Goal: Information Seeking & Learning: Learn about a topic

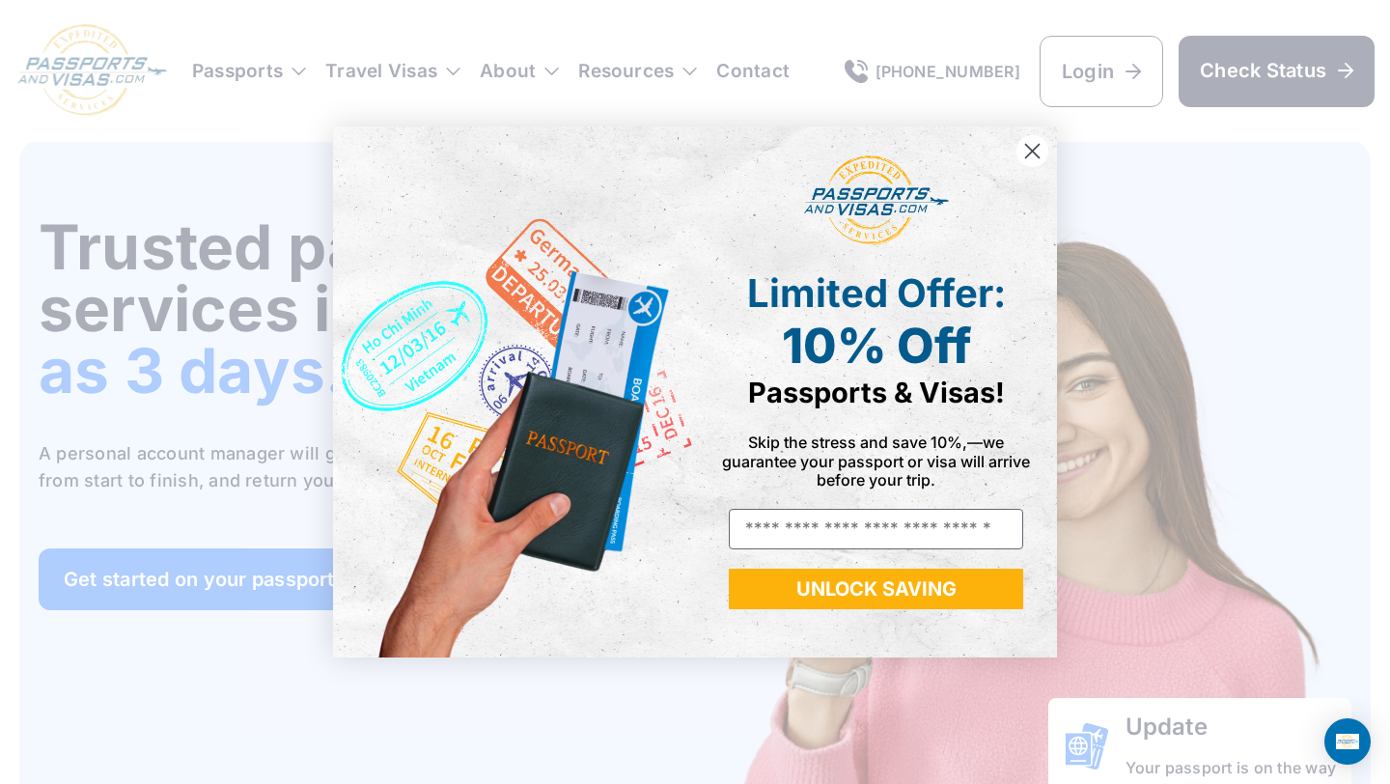
click at [1026, 141] on circle "Close dialog" at bounding box center [1033, 151] width 32 height 32
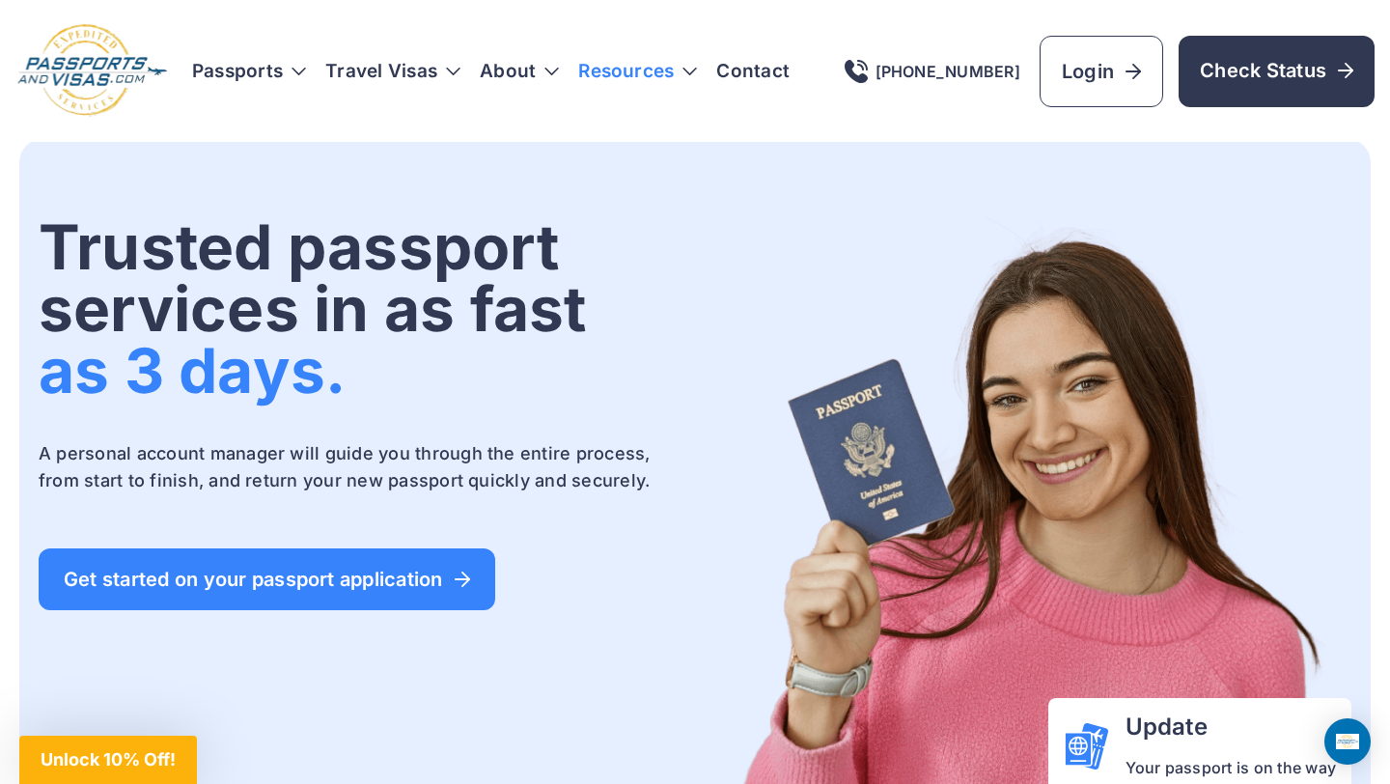
click at [615, 75] on h3 "Resources" at bounding box center [637, 71] width 119 height 19
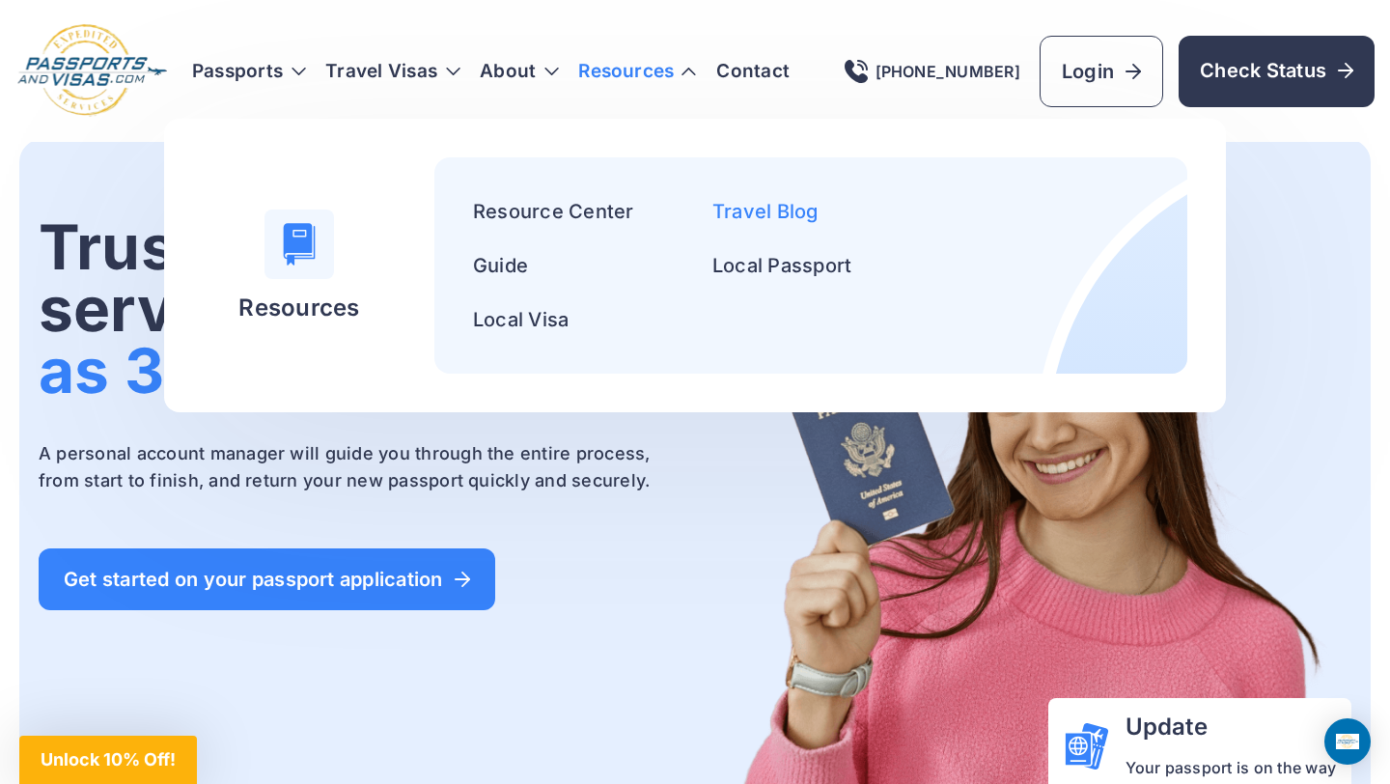
click at [733, 214] on link "Travel Blog" at bounding box center [766, 211] width 106 height 23
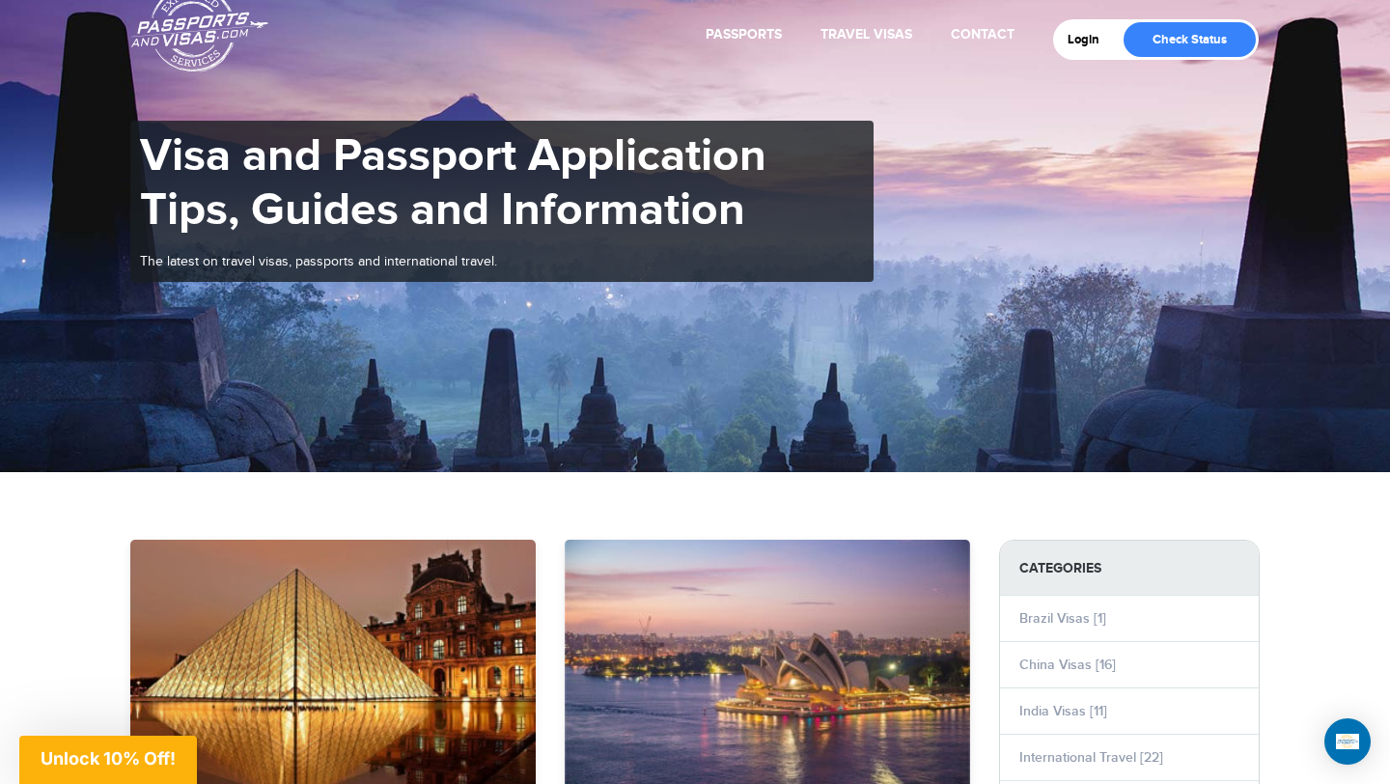
scroll to position [731, 0]
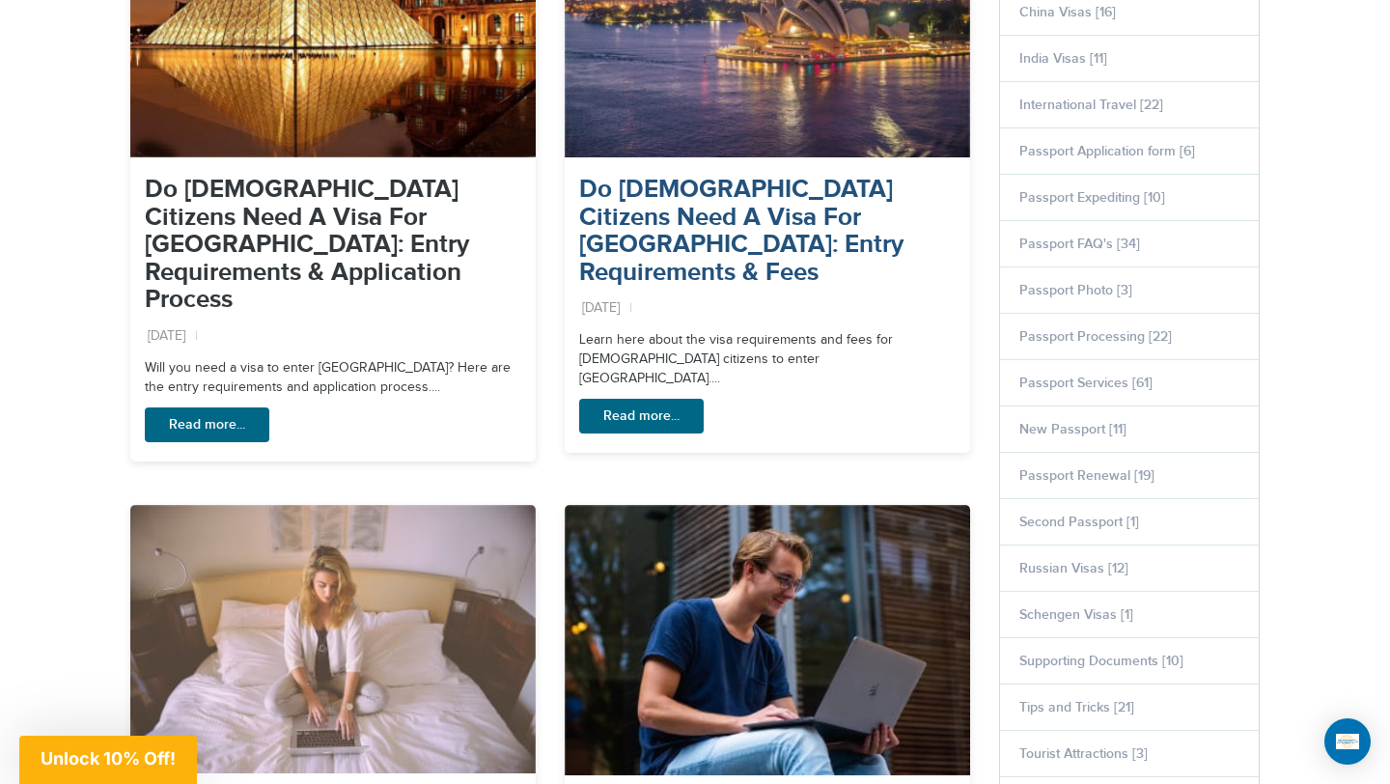
click at [733, 212] on link "Do US Citizens Need A Visa For Australia: Entry Requirements & Fees" at bounding box center [741, 231] width 324 height 113
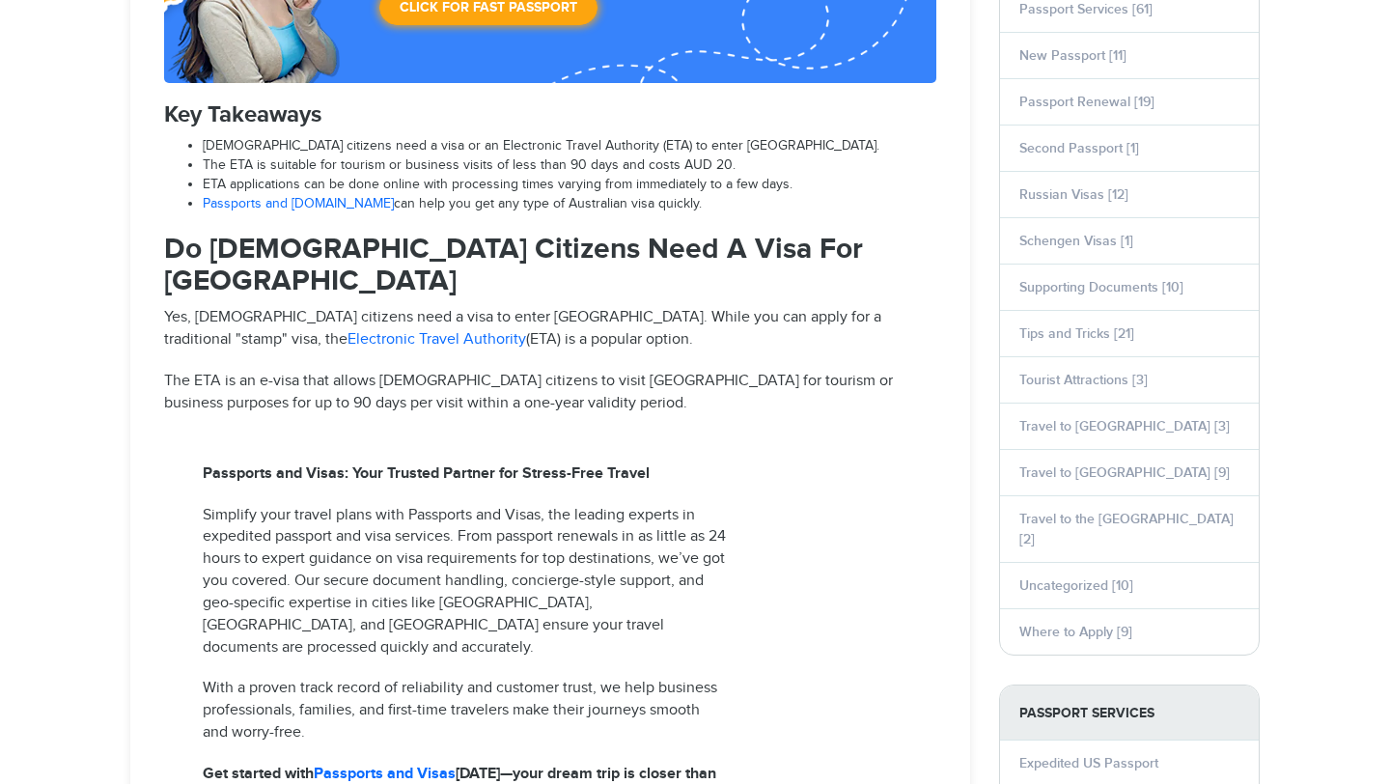
select select "**********"
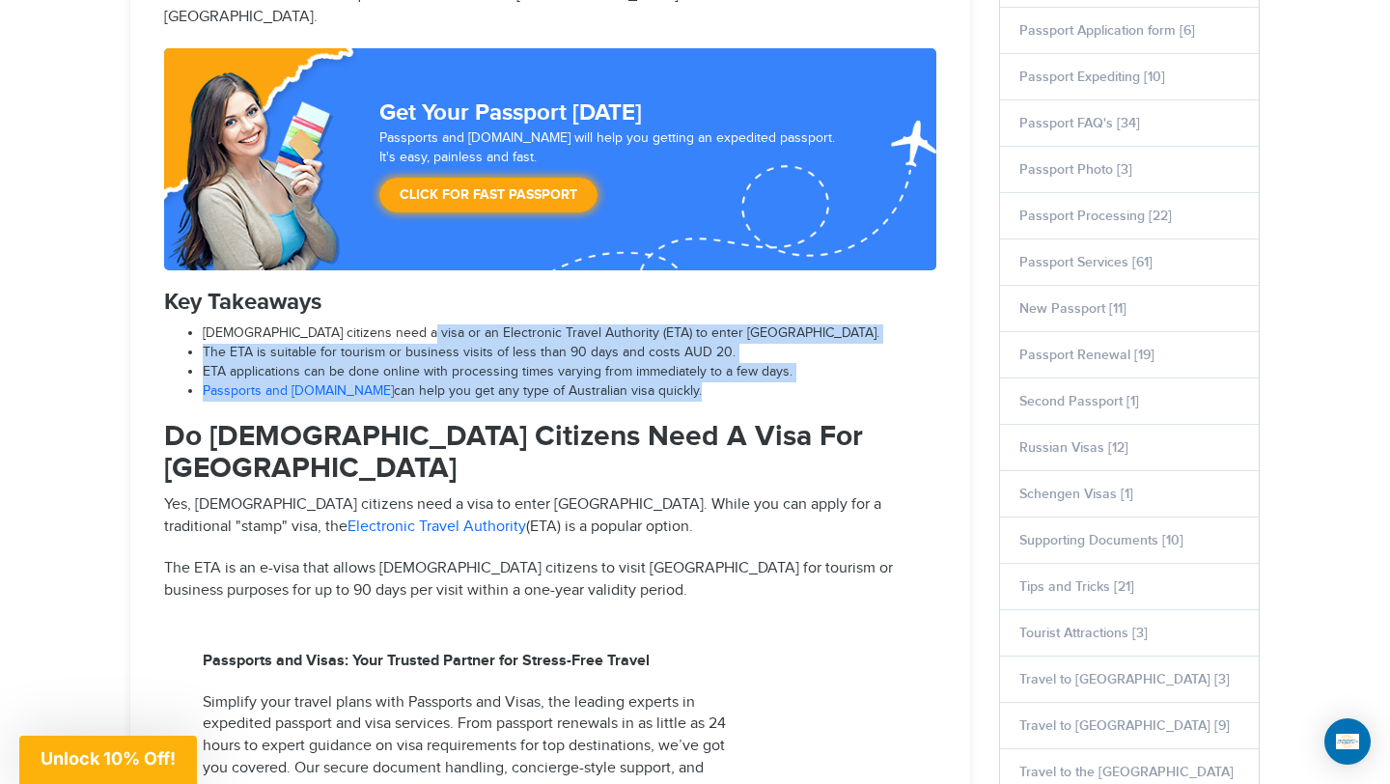
drag, startPoint x: 529, startPoint y: 354, endPoint x: 392, endPoint y: 294, distance: 150.0
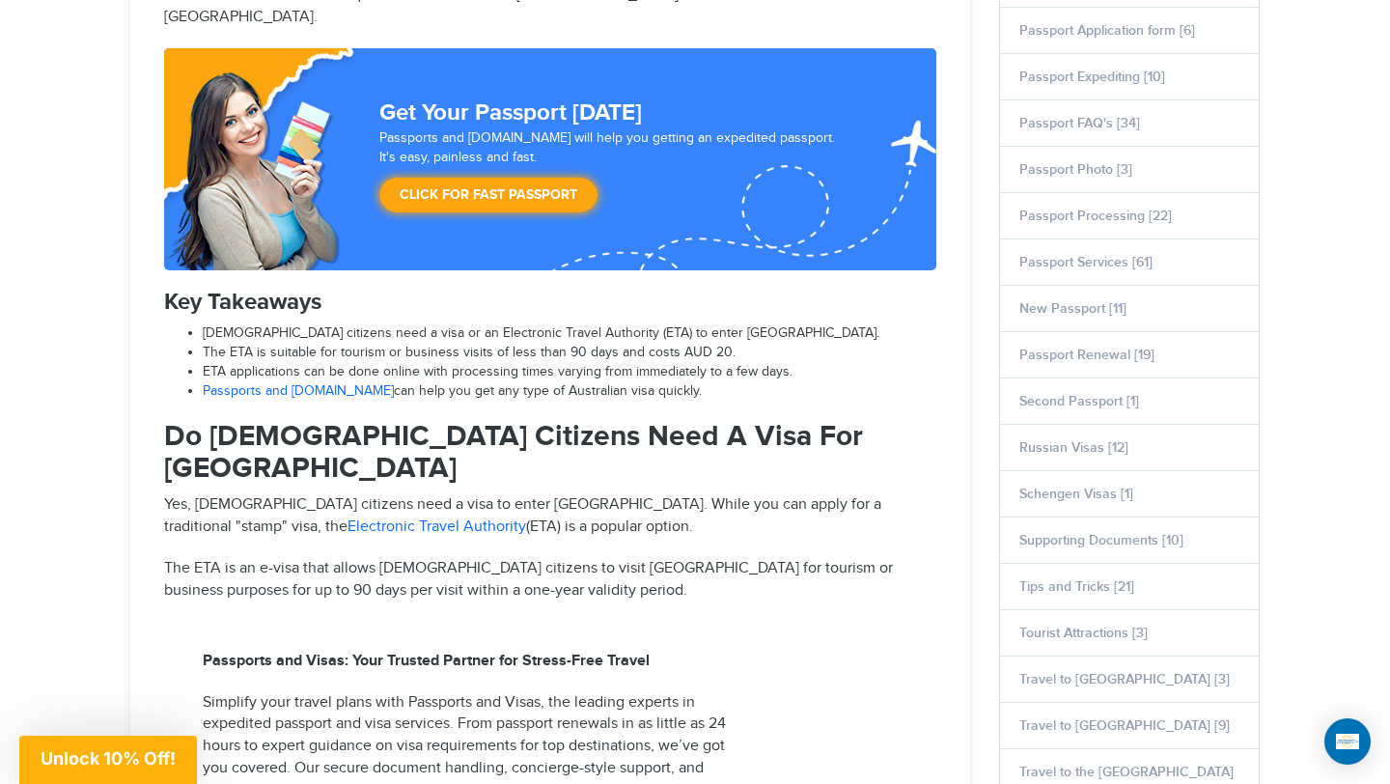
click at [444, 324] on li "U.S. citizens need a visa or an Electronic Travel Authority (ETA) to enter Aust…" at bounding box center [570, 333] width 734 height 19
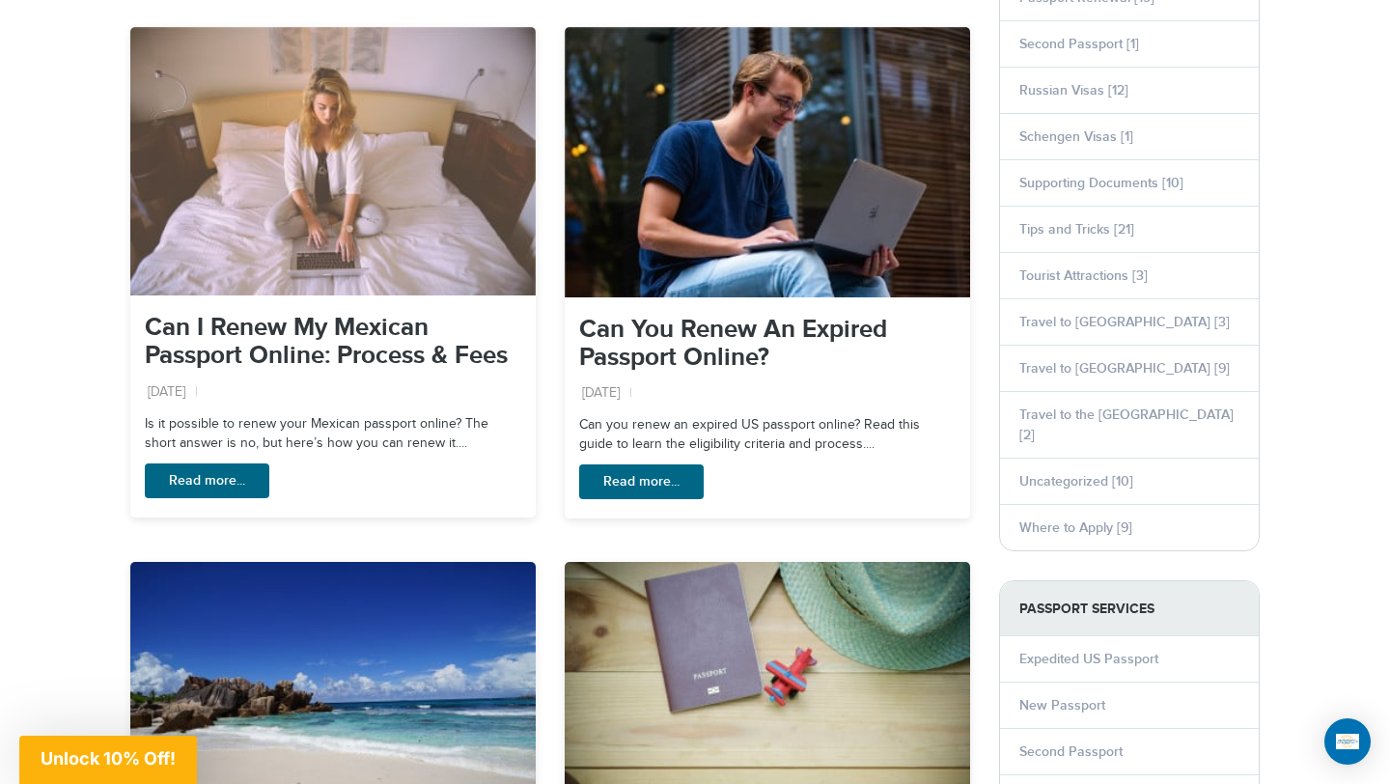
scroll to position [1207, 0]
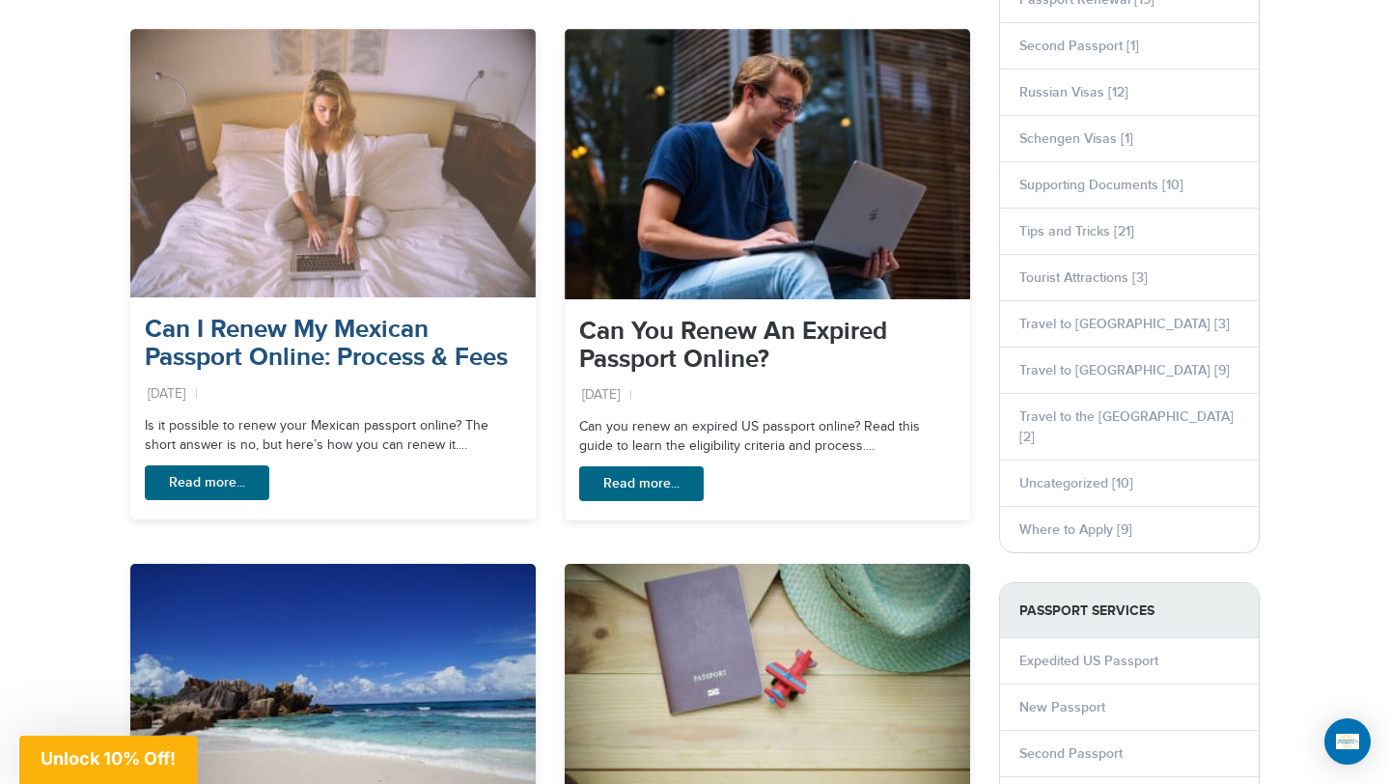
click at [381, 315] on link "Can I Renew My Mexican Passport Online: Process & Fees" at bounding box center [326, 344] width 363 height 58
click at [382, 315] on link "Can I Renew My Mexican Passport Online: Process & Fees" at bounding box center [326, 344] width 363 height 58
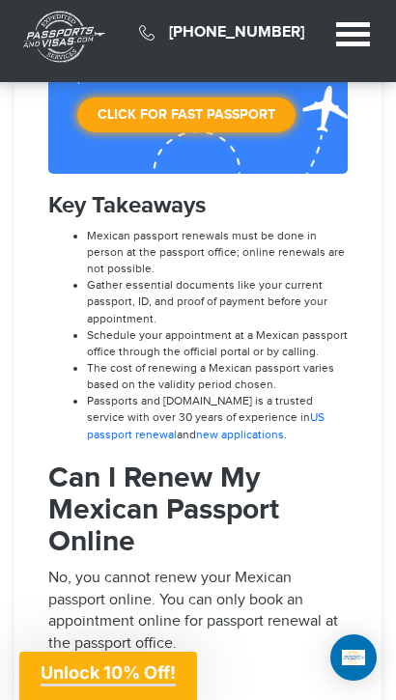
scroll to position [607, 0]
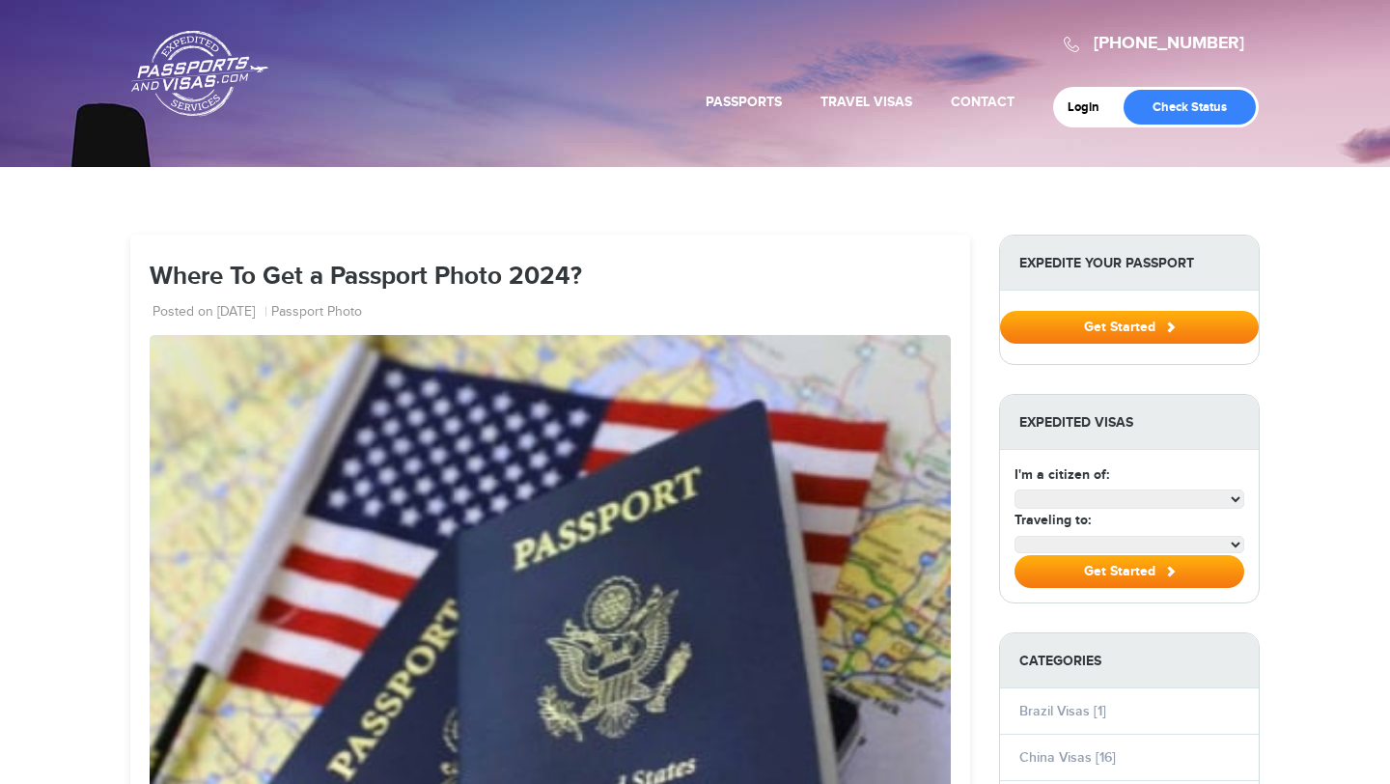
select select "**********"
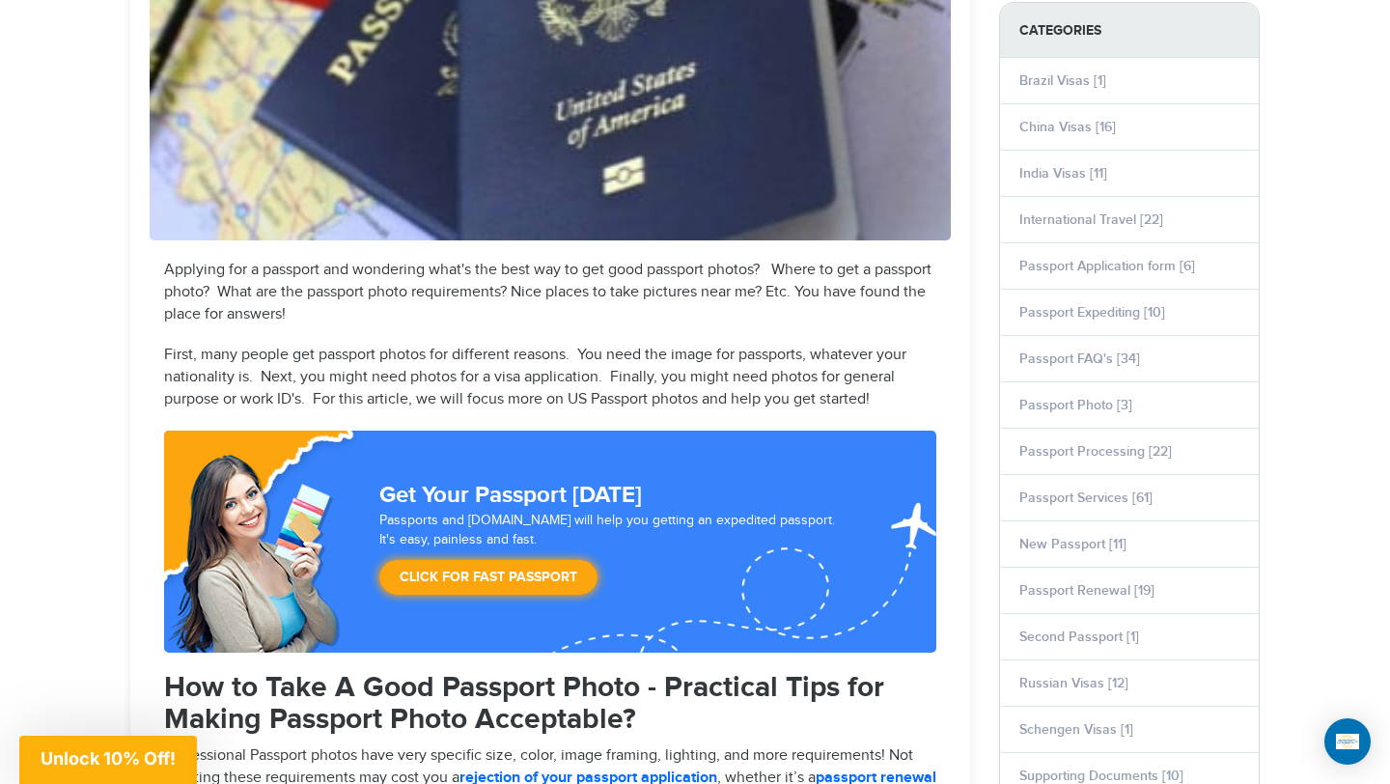
scroll to position [589, 0]
